Goal: Task Accomplishment & Management: Manage account settings

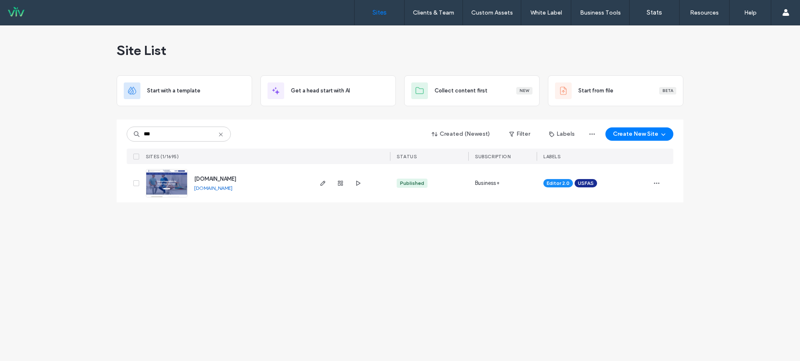
type input "***"
click at [214, 180] on span "[DOMAIN_NAME]" at bounding box center [215, 179] width 42 height 6
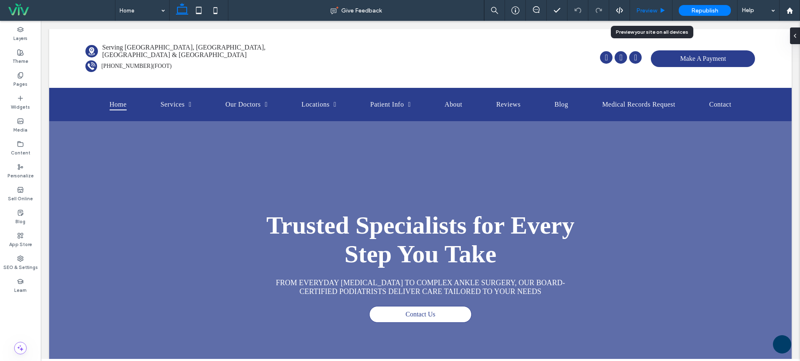
click at [655, 10] on span "Preview" at bounding box center [646, 10] width 21 height 7
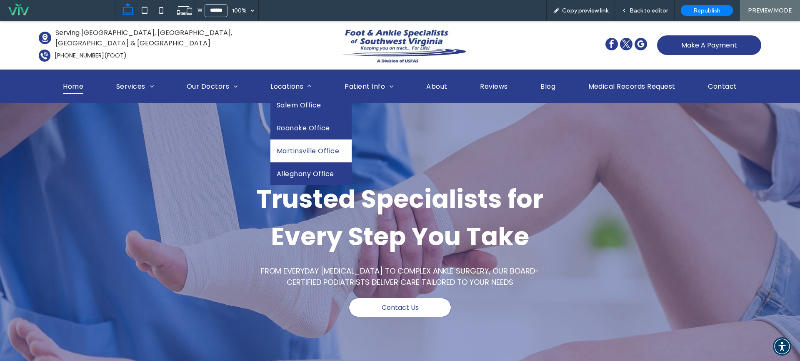
click at [297, 149] on span "Martinsville Office" at bounding box center [308, 151] width 62 height 10
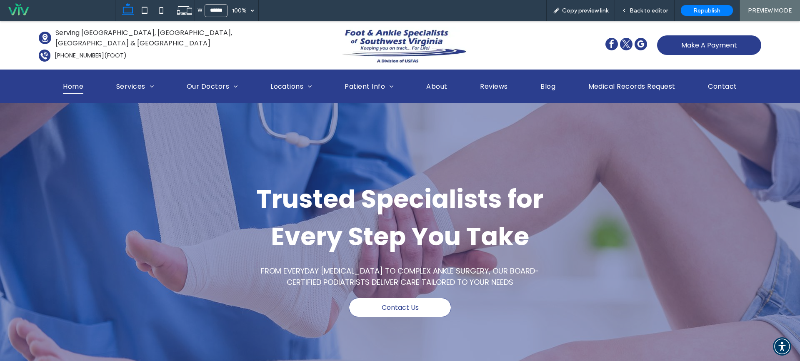
click at [642, 11] on span "Back to editor" at bounding box center [648, 10] width 38 height 7
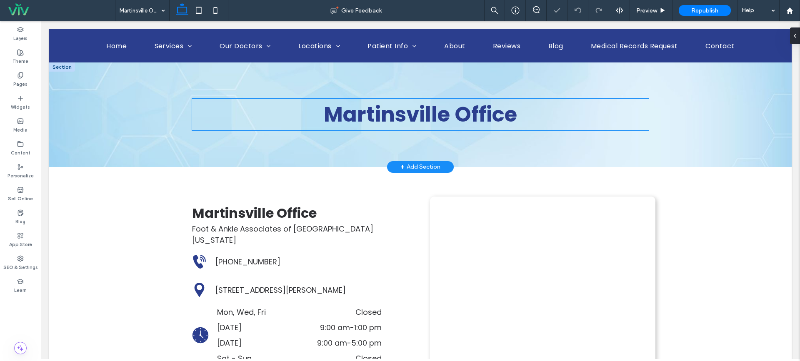
scroll to position [111, 0]
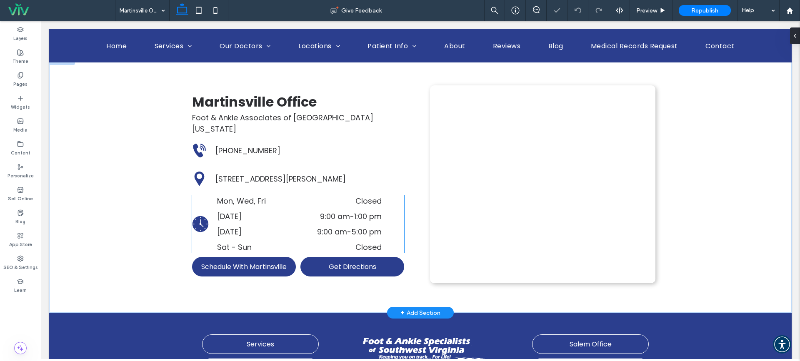
click at [322, 227] on time "9:00 am" at bounding box center [332, 232] width 30 height 10
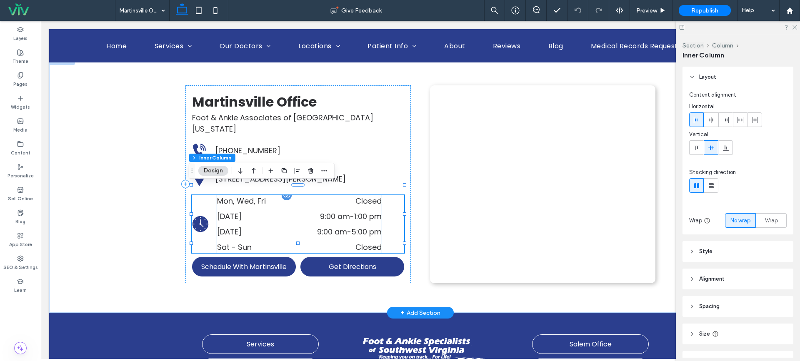
click at [276, 226] on dt "[DATE]" at bounding box center [250, 231] width 66 height 11
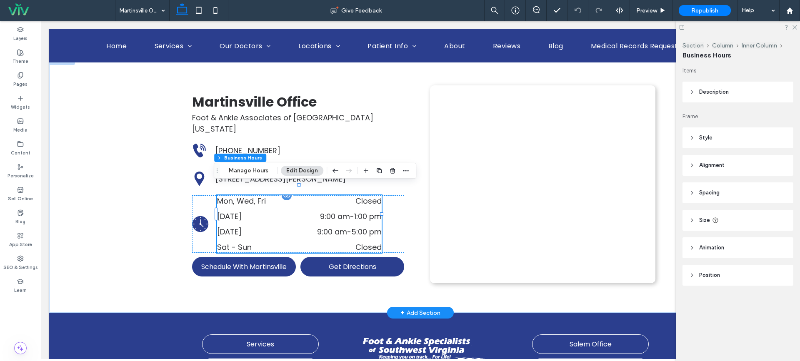
click at [319, 227] on time "9:00 am" at bounding box center [332, 232] width 30 height 10
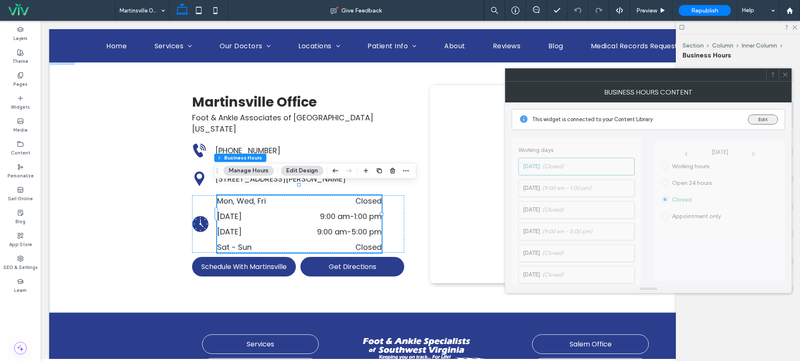
click at [761, 119] on button "Edit" at bounding box center [763, 120] width 30 height 10
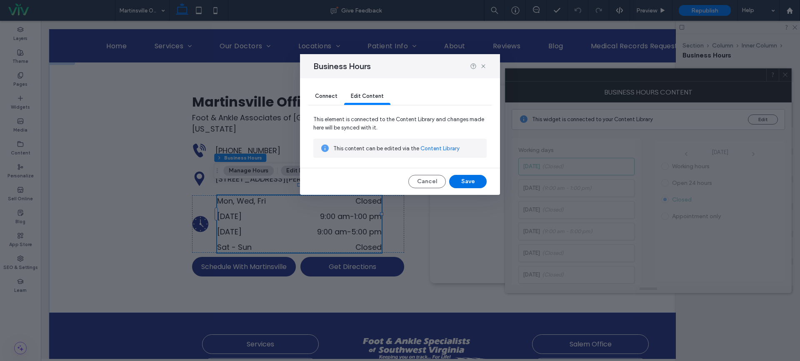
drag, startPoint x: 478, startPoint y: 181, endPoint x: 434, endPoint y: 161, distance: 47.7
click at [478, 181] on button "Save" at bounding box center [467, 181] width 37 height 13
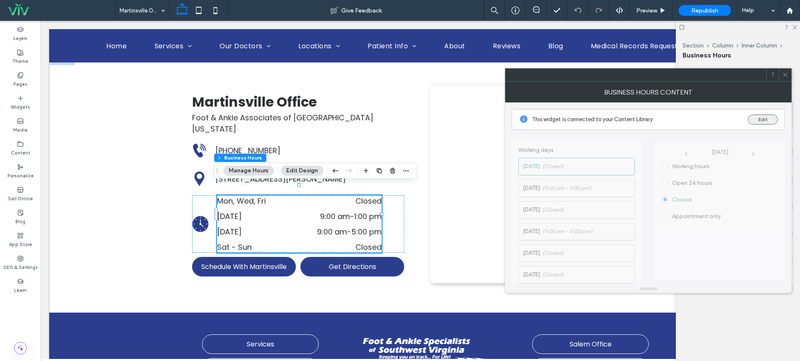
click at [768, 117] on button "Edit" at bounding box center [763, 120] width 30 height 10
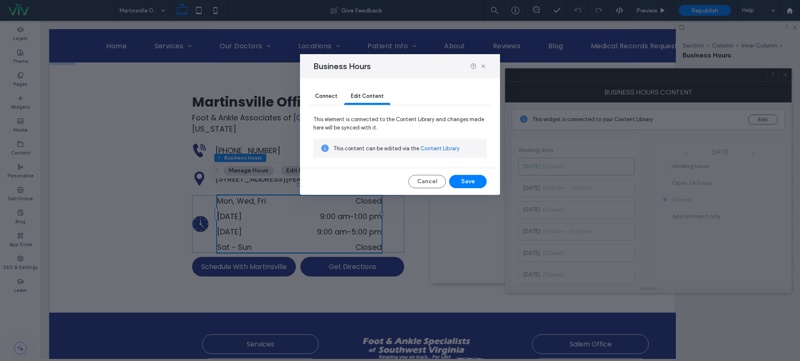
click at [427, 153] on div "This content can be edited via the Content Library" at bounding box center [399, 148] width 173 height 19
click at [427, 150] on link "Content Library" at bounding box center [439, 149] width 39 height 8
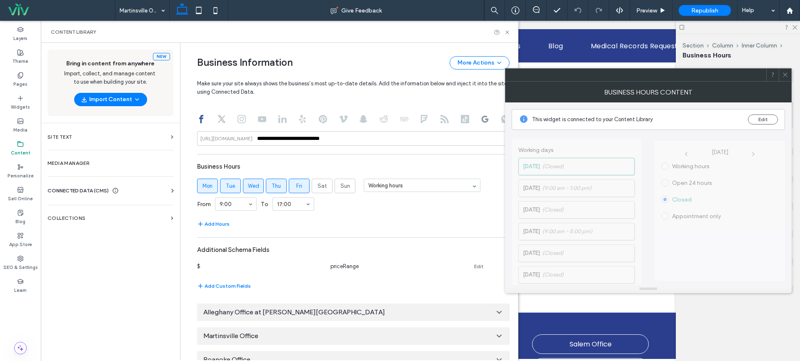
scroll to position [511, 0]
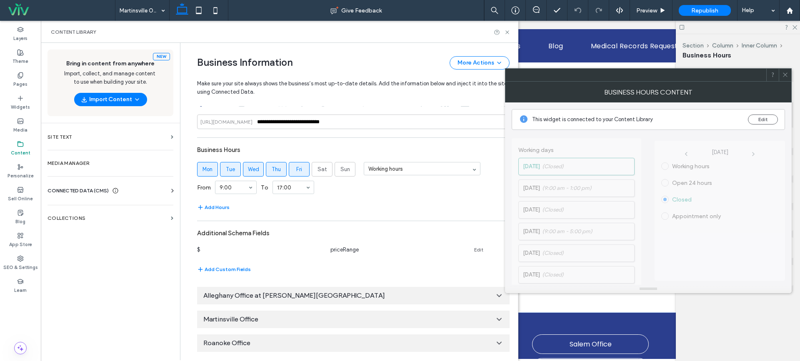
click at [290, 341] on div "Roanoke Office" at bounding box center [353, 342] width 312 height 17
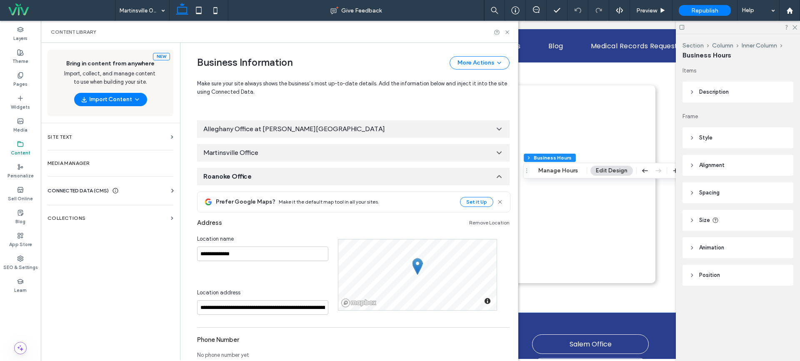
scroll to position [838, 0]
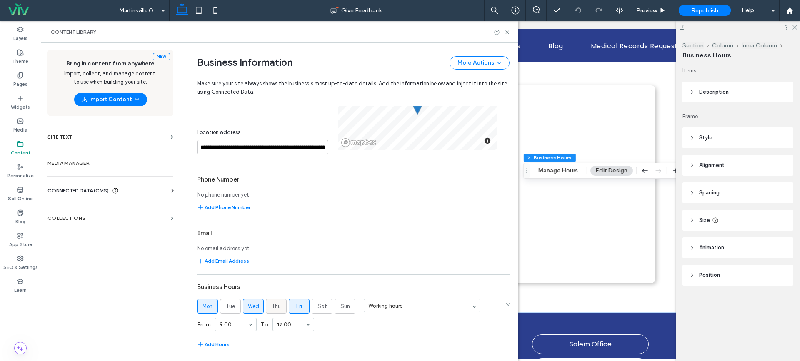
click at [276, 306] on span "Thu" at bounding box center [276, 306] width 9 height 8
click at [312, 268] on div "**********" at bounding box center [353, 192] width 312 height 323
click at [361, 269] on div "**********" at bounding box center [353, 192] width 312 height 323
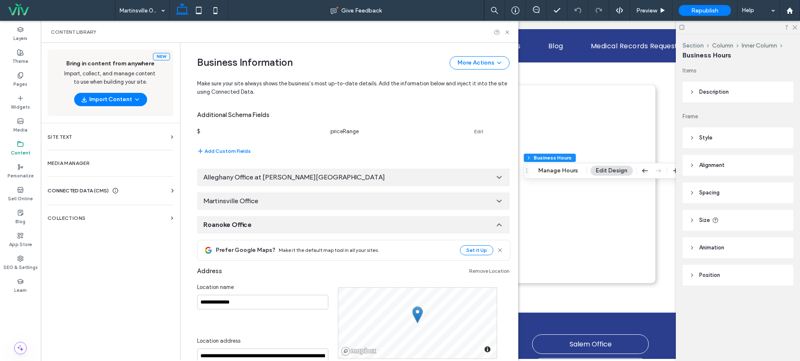
scroll to position [616, 0]
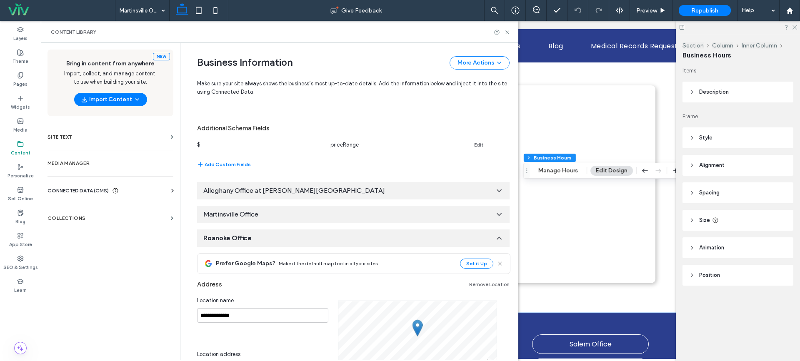
click at [279, 243] on div "Roanoke Office" at bounding box center [353, 238] width 312 height 17
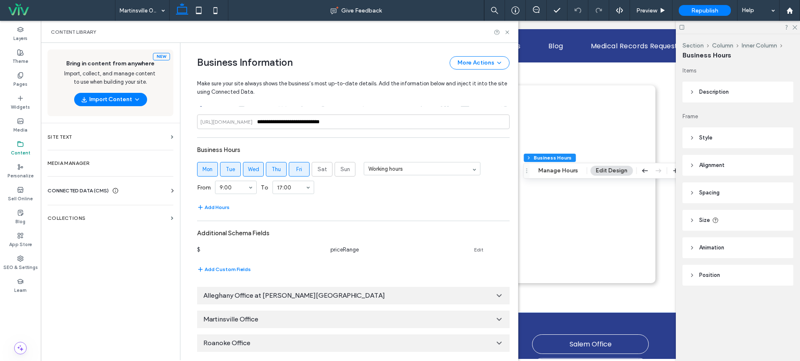
scroll to position [511, 0]
click at [262, 316] on div "Martinsville Office" at bounding box center [353, 319] width 312 height 17
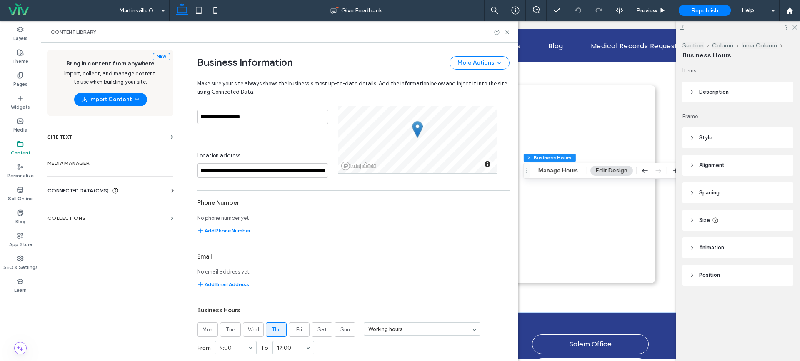
scroll to position [887, 0]
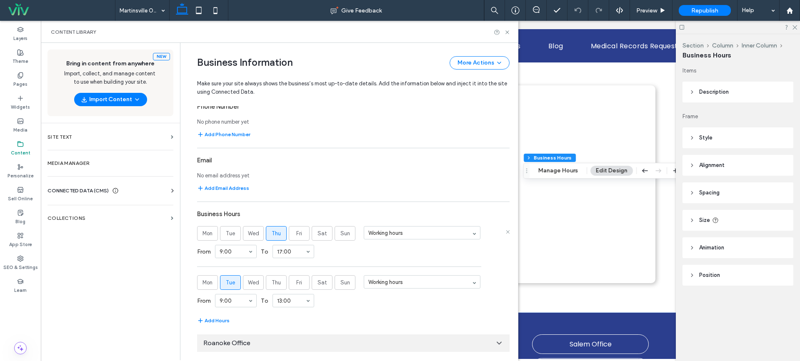
click at [272, 234] on span "Thu" at bounding box center [276, 234] width 9 height 8
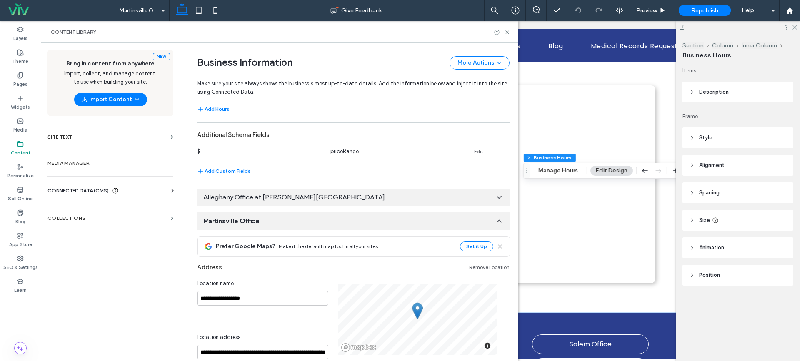
click at [289, 218] on div "Martinsville Office" at bounding box center [353, 220] width 312 height 17
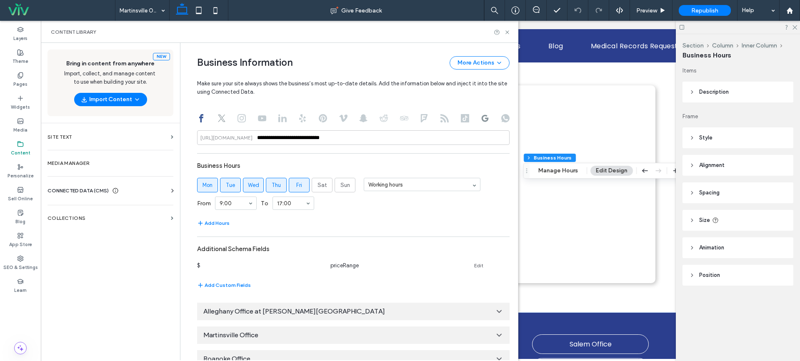
scroll to position [511, 0]
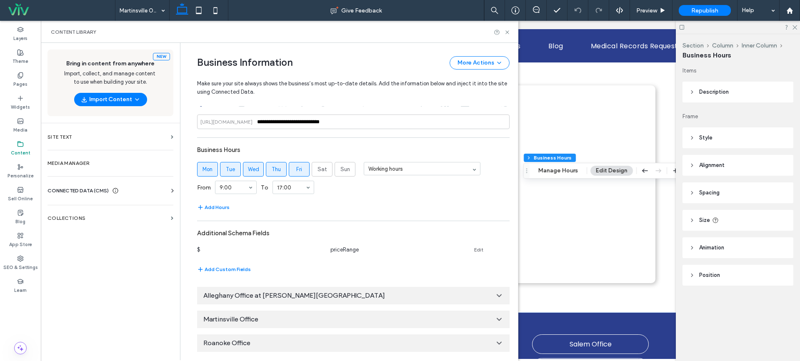
click at [259, 292] on span "Alleghany Office at [PERSON_NAME][GEOGRAPHIC_DATA]" at bounding box center [294, 295] width 182 height 9
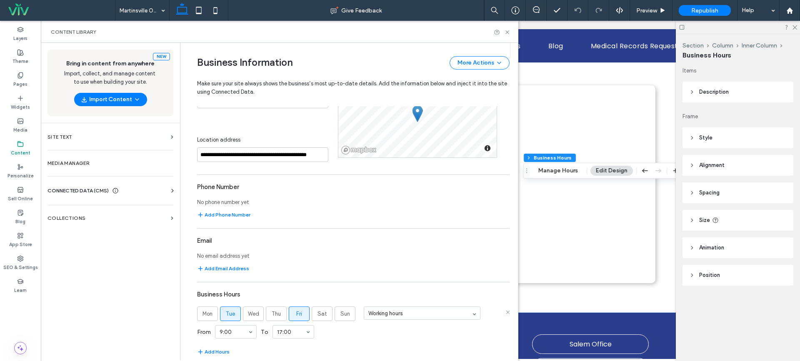
scroll to position [838, 0]
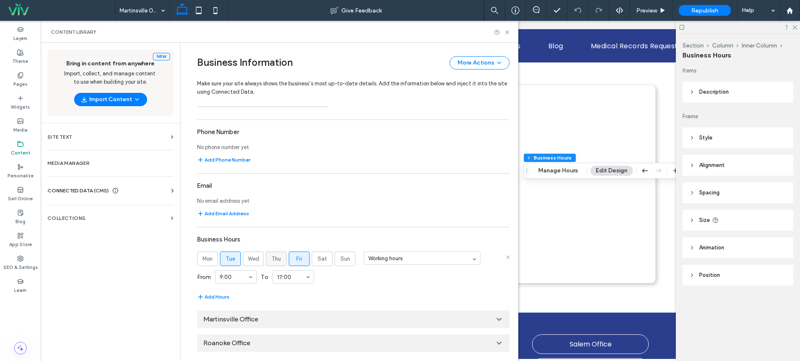
click at [272, 261] on span "Thu" at bounding box center [276, 259] width 9 height 8
click at [290, 259] on label "Fri" at bounding box center [299, 259] width 21 height 15
click at [385, 281] on div "From 9:00 To 17:00" at bounding box center [353, 277] width 312 height 22
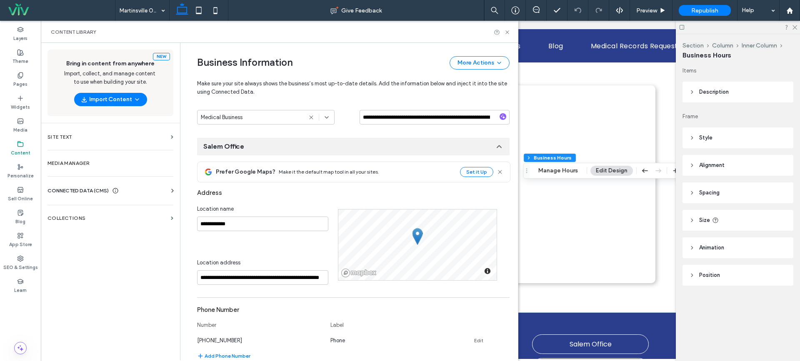
scroll to position [0, 0]
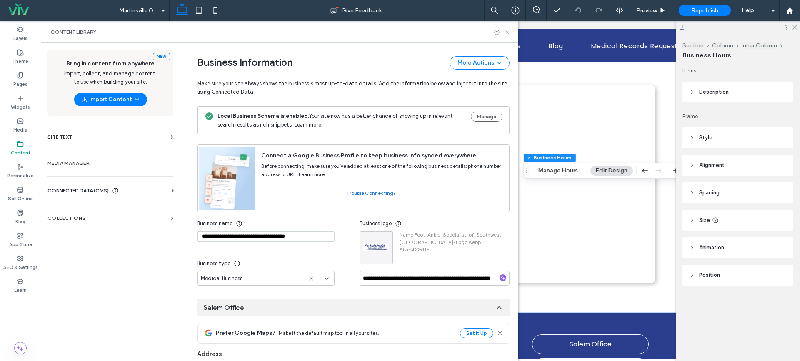
click at [508, 31] on icon at bounding box center [507, 32] width 6 height 6
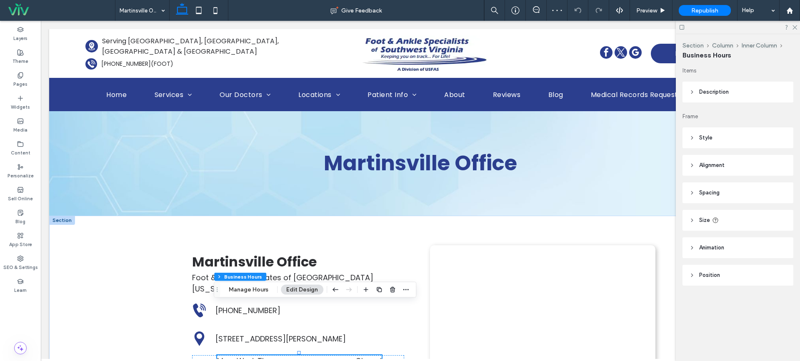
click at [793, 30] on div at bounding box center [738, 27] width 124 height 13
click at [795, 27] on icon at bounding box center [793, 26] width 5 height 5
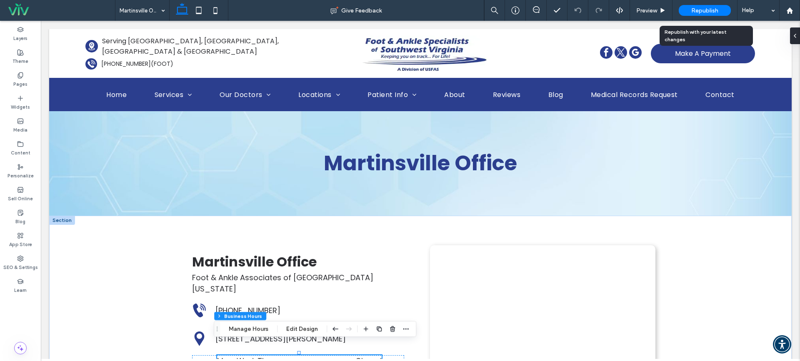
click at [706, 11] on span "Republish" at bounding box center [704, 10] width 27 height 7
